Goal: Transaction & Acquisition: Purchase product/service

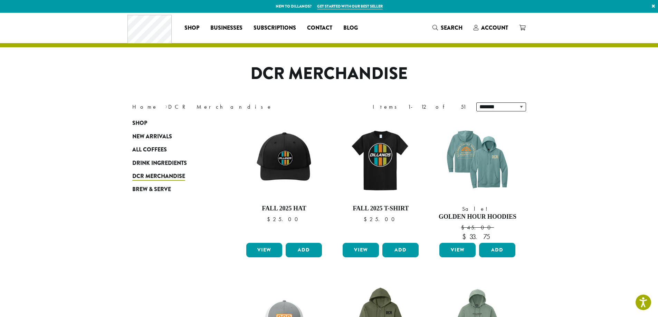
scroll to position [69, 0]
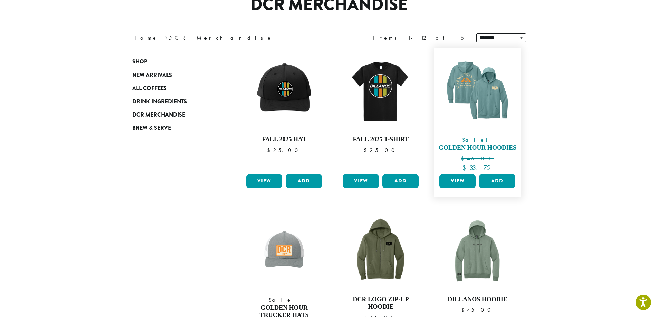
click at [463, 95] on img at bounding box center [476, 90] width 79 height 79
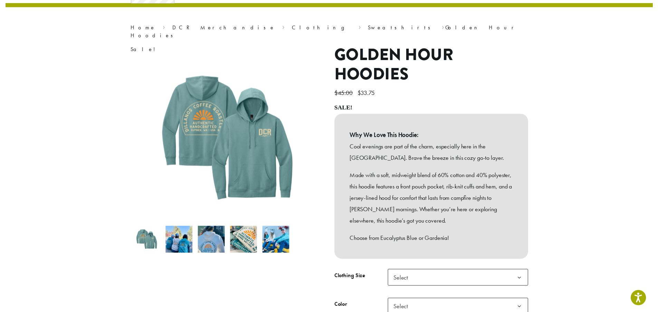
scroll to position [104, 0]
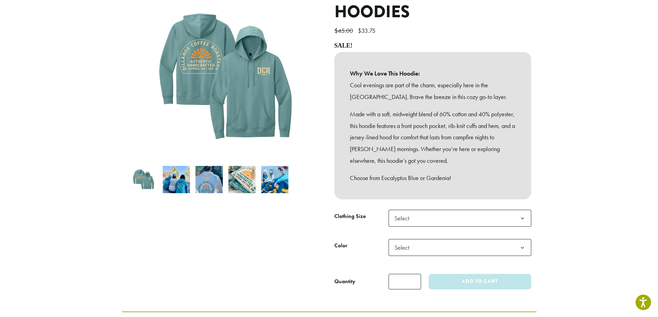
click at [415, 215] on span "Select" at bounding box center [403, 218] width 25 height 13
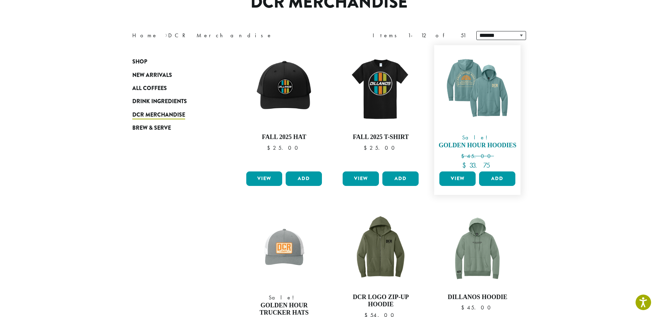
click at [465, 105] on img at bounding box center [476, 88] width 79 height 79
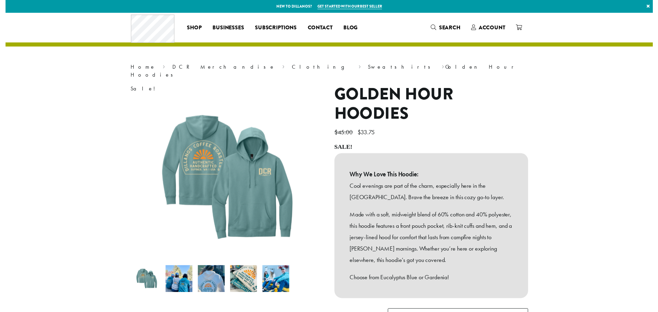
scroll to position [173, 0]
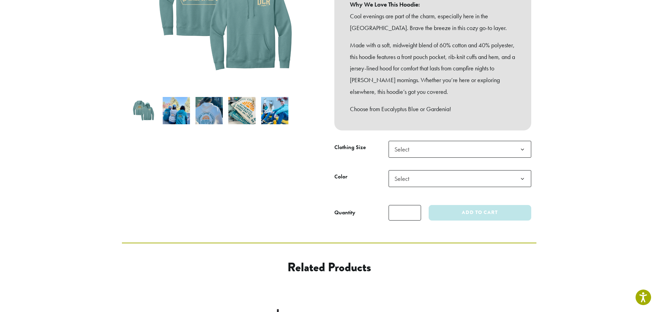
click at [441, 141] on span "Select" at bounding box center [459, 149] width 143 height 17
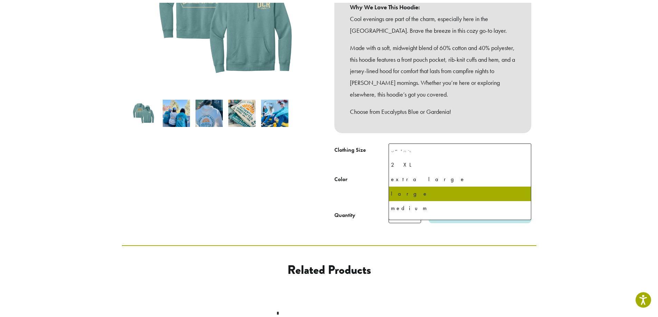
scroll to position [32, 0]
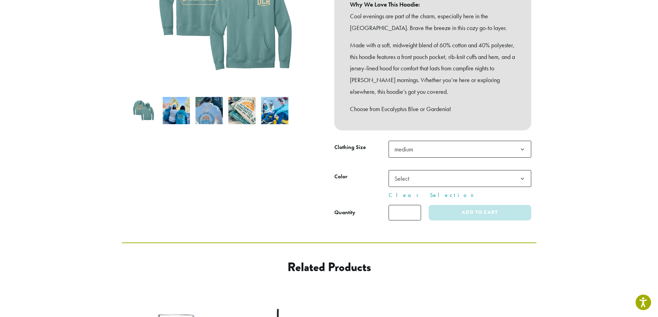
click at [475, 170] on span "Select" at bounding box center [459, 178] width 143 height 17
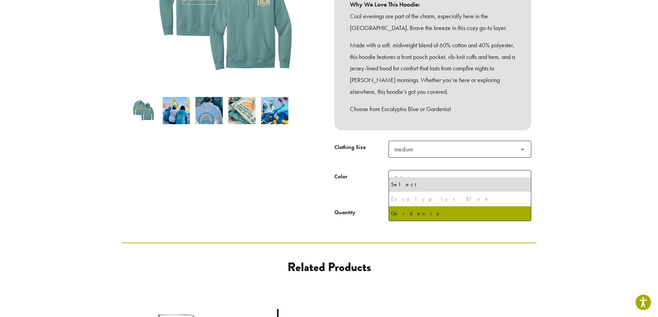
select select "******"
select select "********"
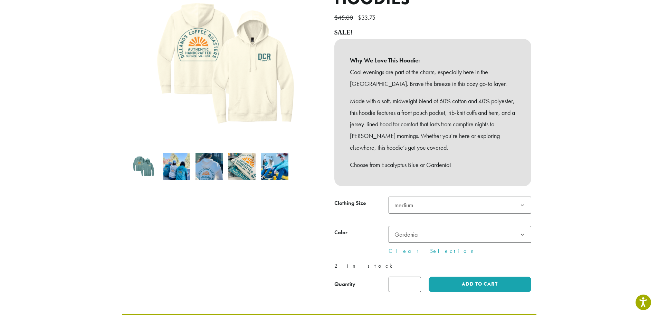
scroll to position [138, 0]
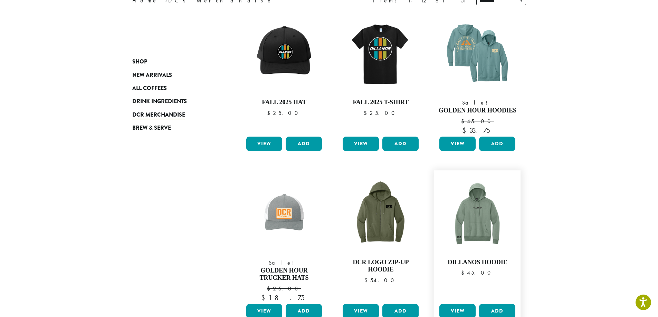
scroll to position [143, 0]
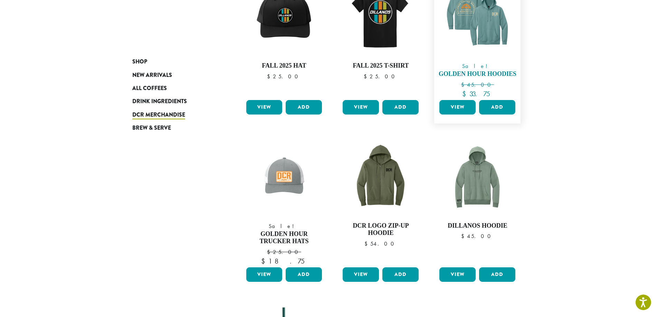
click at [478, 62] on span "Sale!" at bounding box center [476, 66] width 79 height 8
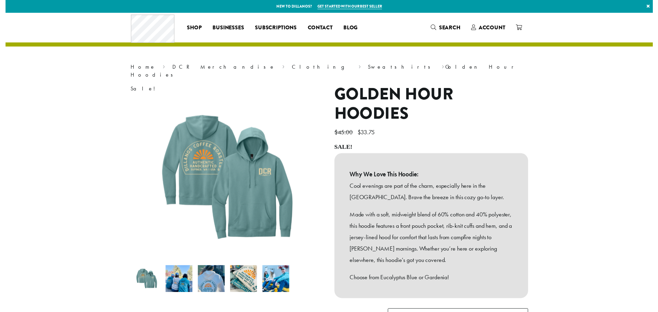
scroll to position [173, 0]
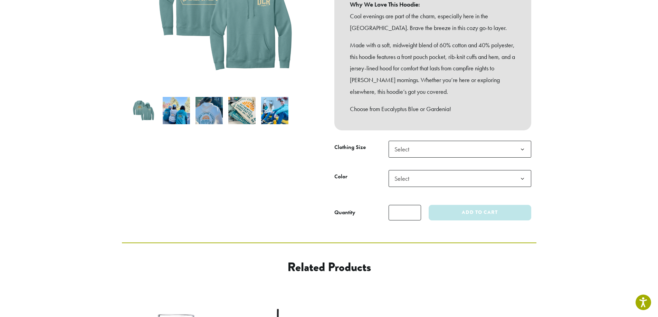
click at [429, 172] on span "Select" at bounding box center [459, 178] width 143 height 17
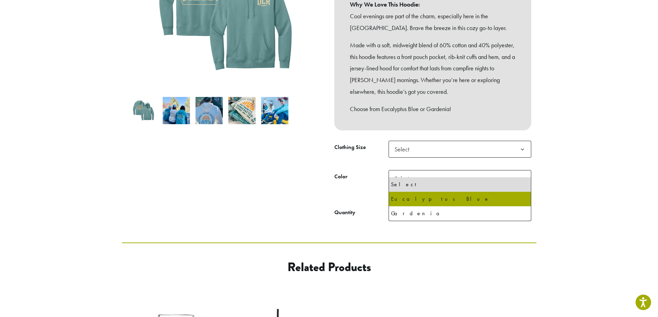
select select "**********"
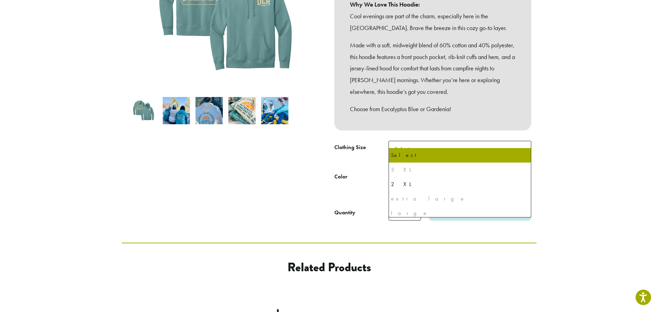
click at [439, 141] on span "Select" at bounding box center [459, 149] width 143 height 17
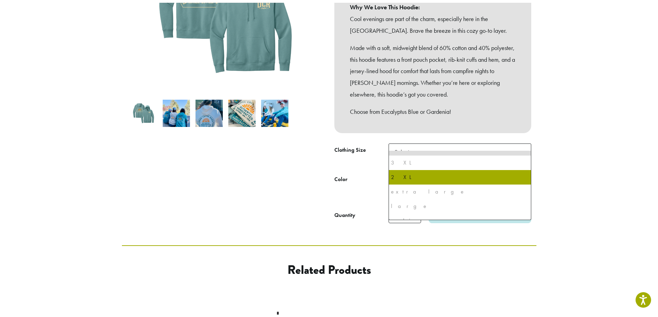
scroll to position [0, 0]
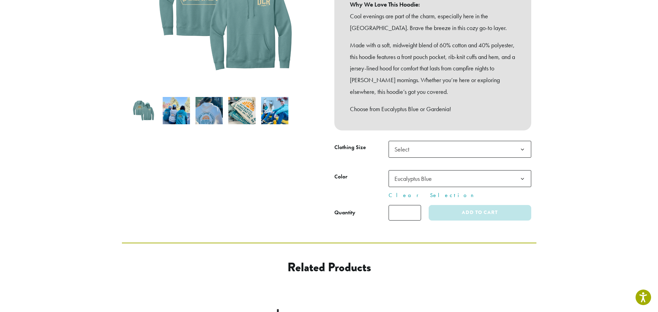
click at [590, 187] on section "**********" at bounding box center [329, 41] width 658 height 403
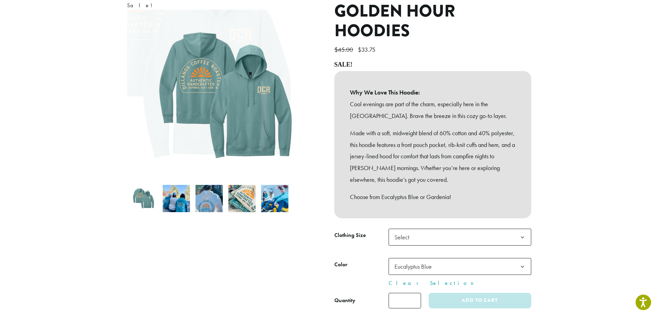
scroll to position [138, 0]
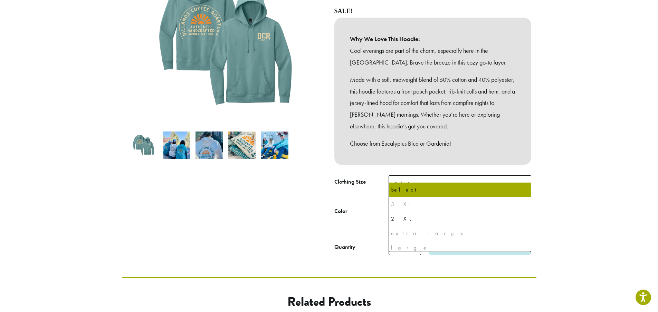
click at [403, 177] on span "Select" at bounding box center [403, 183] width 25 height 13
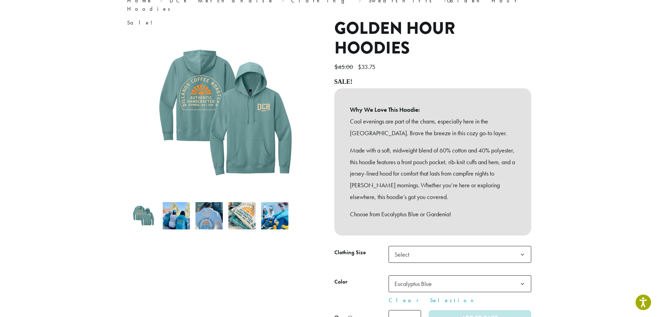
scroll to position [0, 0]
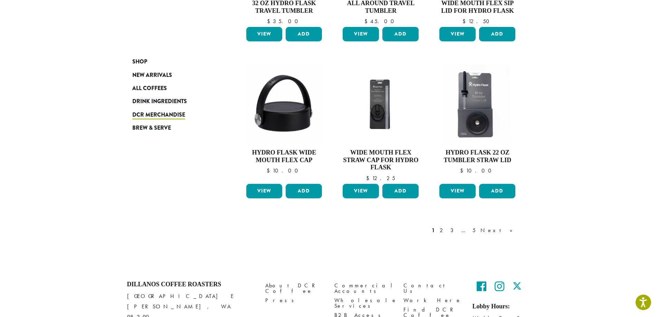
scroll to position [574, 0]
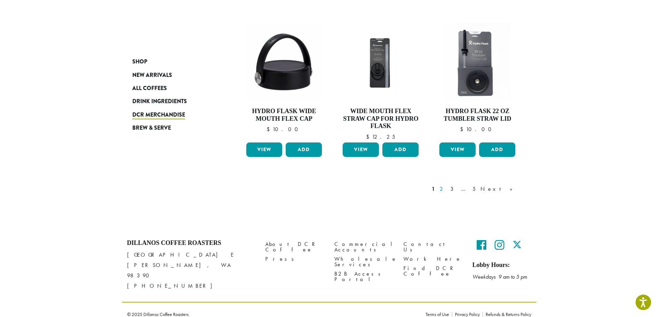
click at [447, 189] on link "2" at bounding box center [442, 189] width 9 height 8
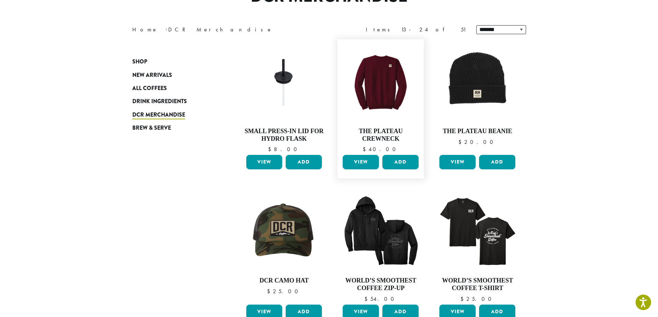
scroll to position [77, 0]
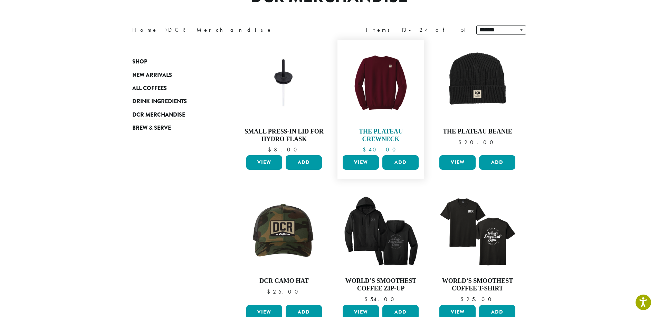
click at [373, 97] on img at bounding box center [380, 82] width 79 height 79
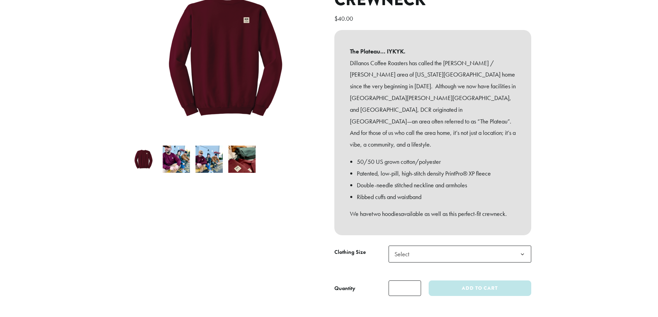
scroll to position [173, 0]
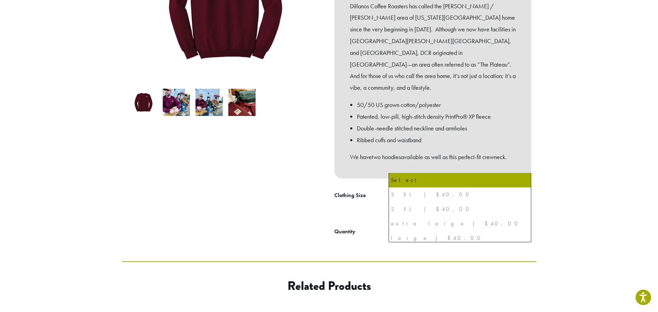
click at [419, 189] on span "Select" at bounding box center [459, 197] width 143 height 17
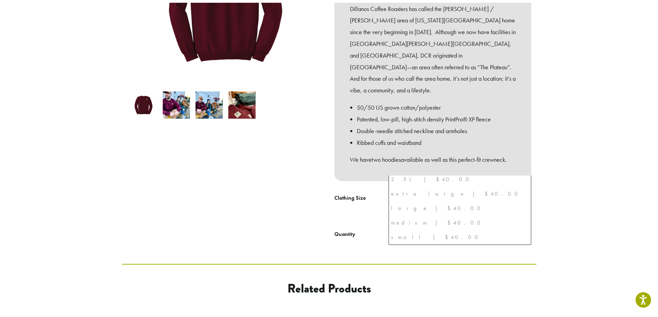
scroll to position [33, 0]
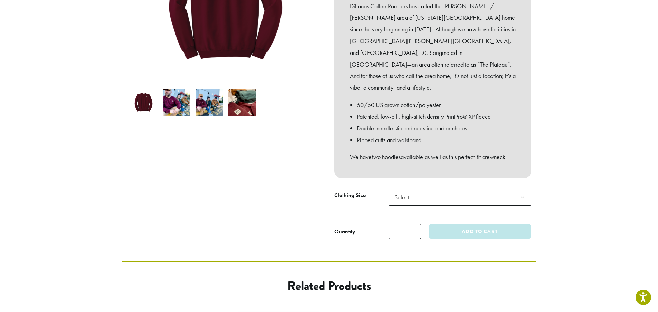
click at [295, 182] on div at bounding box center [225, 76] width 207 height 326
